Goal: Information Seeking & Learning: Find contact information

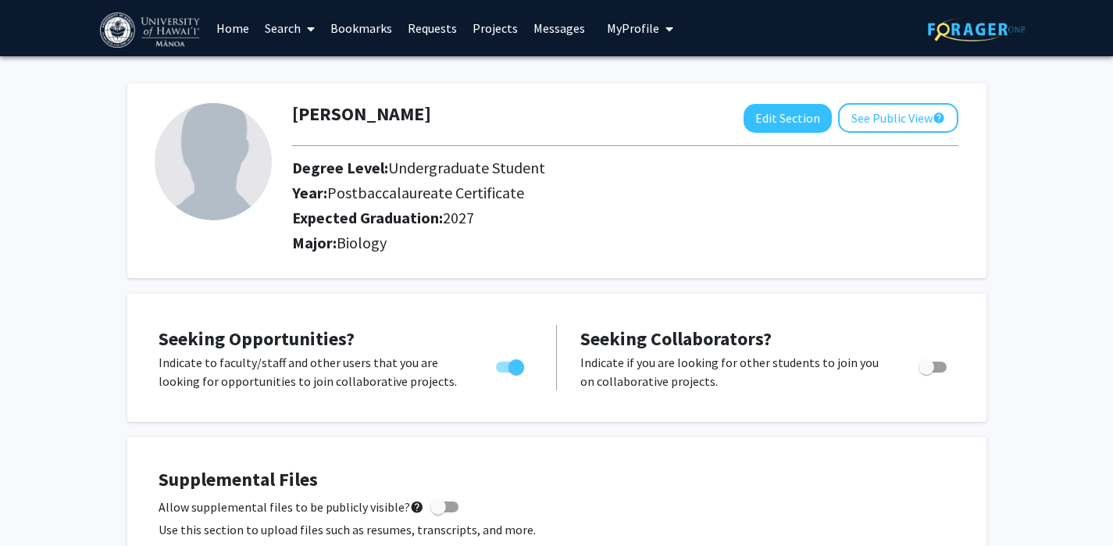
click at [284, 35] on link "Search" at bounding box center [290, 28] width 66 height 55
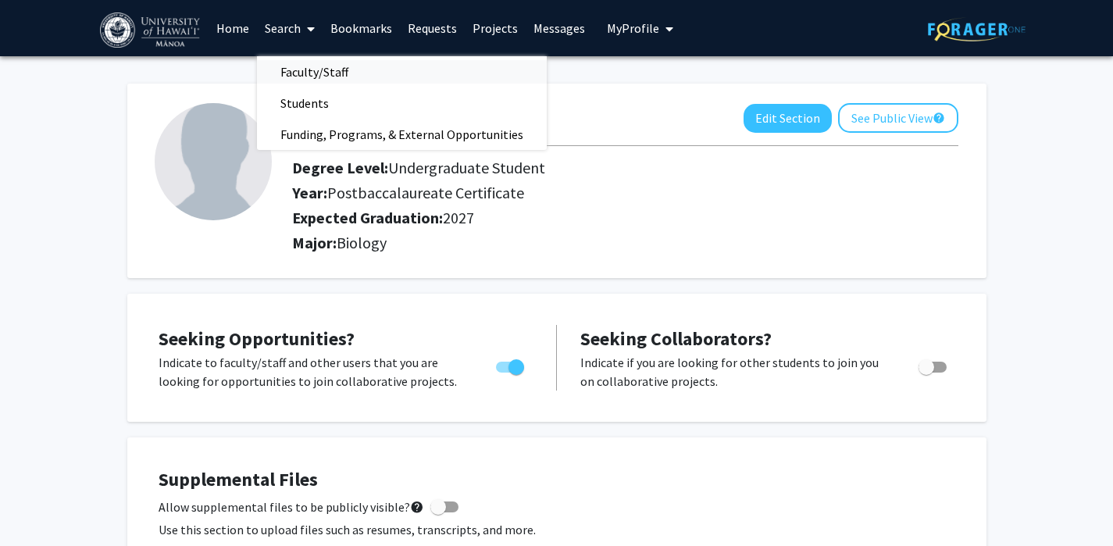
click at [309, 79] on span "Faculty/Staff" at bounding box center [314, 71] width 115 height 31
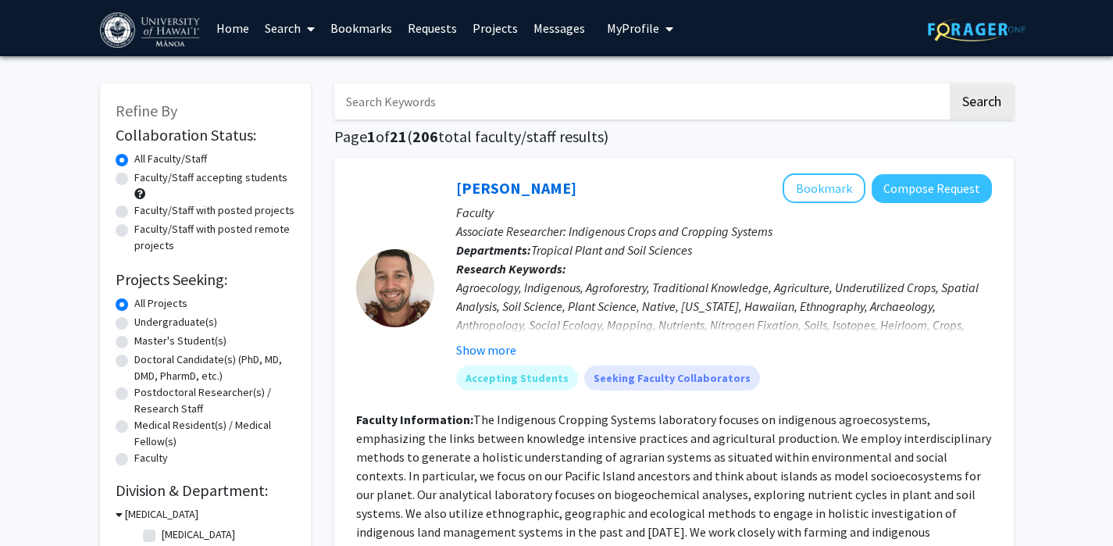
click at [212, 231] on label "Faculty/Staff with posted remote projects" at bounding box center [214, 237] width 161 height 33
click at [145, 231] on input "Faculty/Staff with posted remote projects" at bounding box center [139, 226] width 10 height 10
radio input "true"
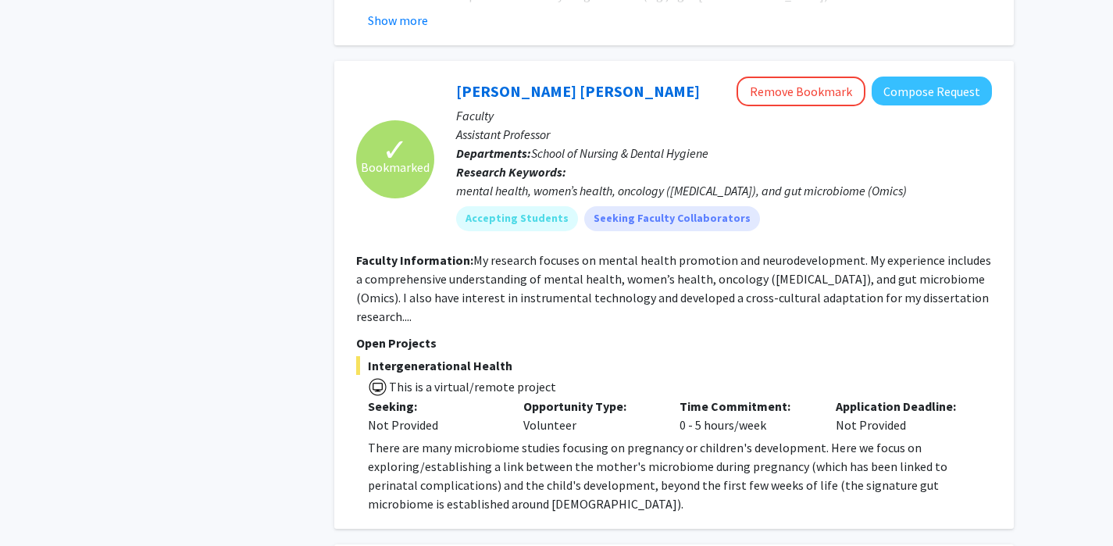
scroll to position [1559, 0]
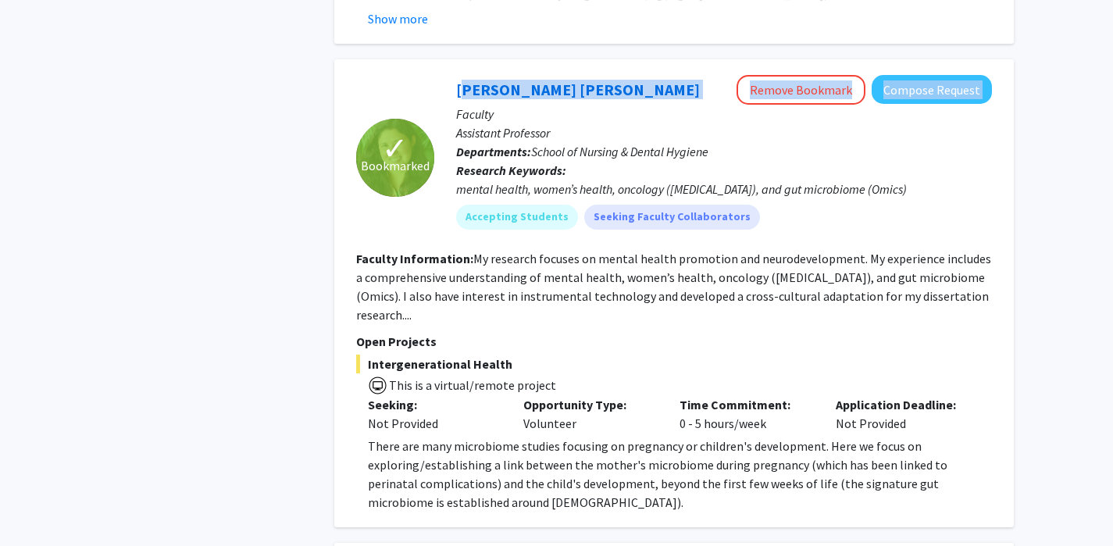
drag, startPoint x: 669, startPoint y: 70, endPoint x: 453, endPoint y: 70, distance: 215.6
click at [454, 75] on div "[PERSON_NAME] [PERSON_NAME] Remove Bookmark Compose Request Faculty Assistant P…" at bounding box center [713, 158] width 558 height 166
